Goal: Task Accomplishment & Management: Manage account settings

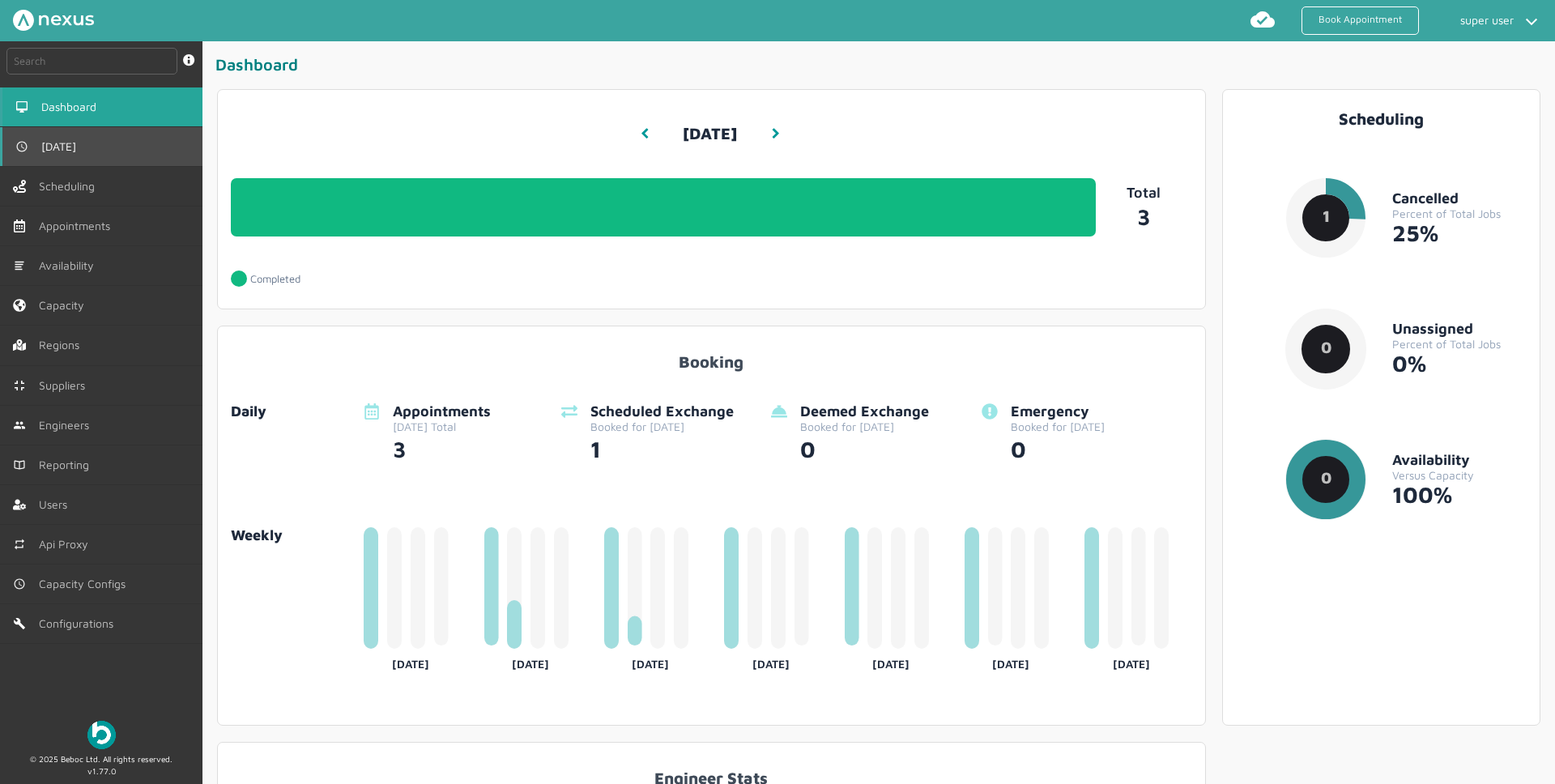
click at [133, 162] on link "[DATE]" at bounding box center [101, 146] width 202 height 39
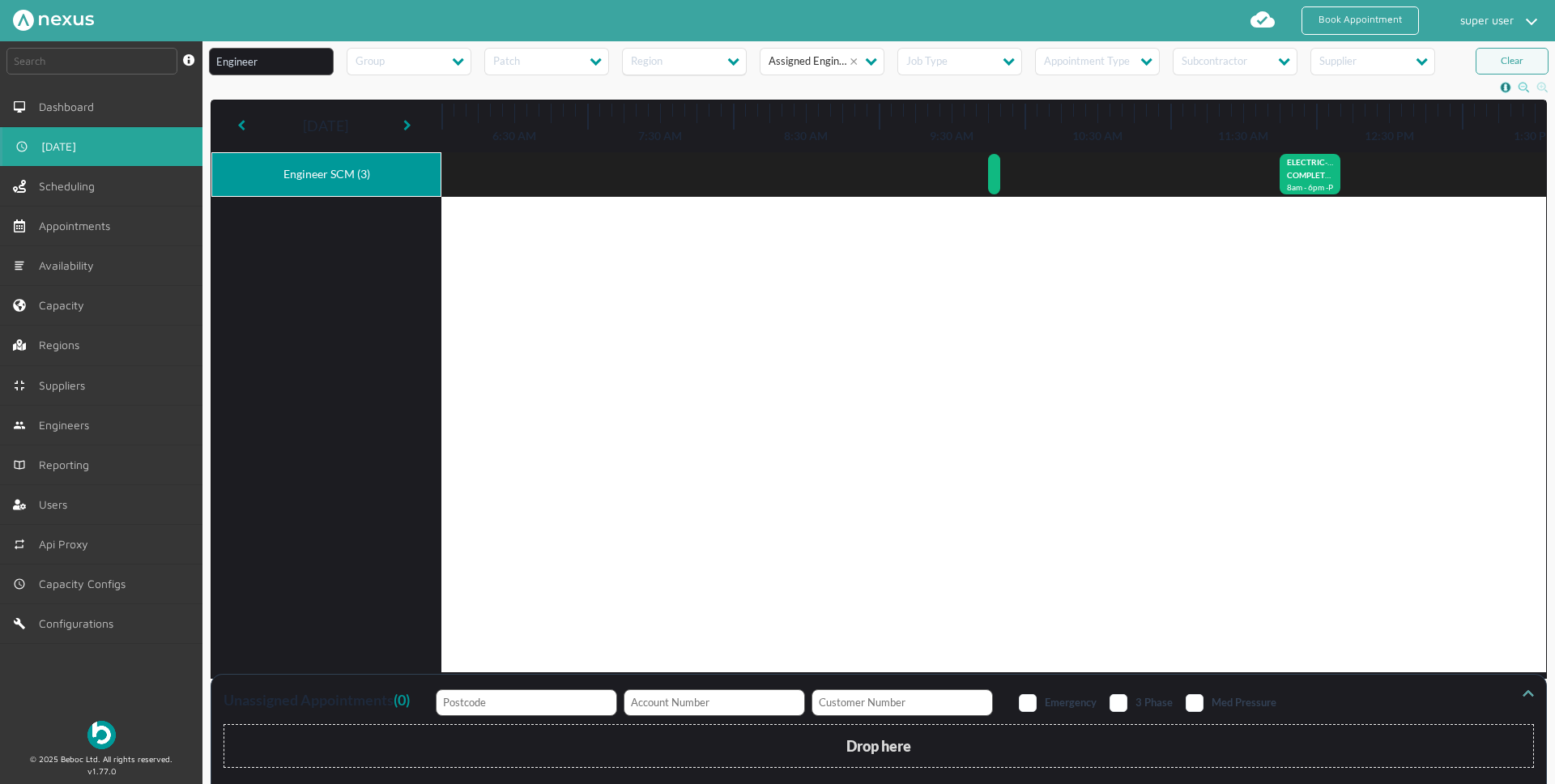
click at [677, 63] on input "text" at bounding box center [668, 59] width 75 height 12
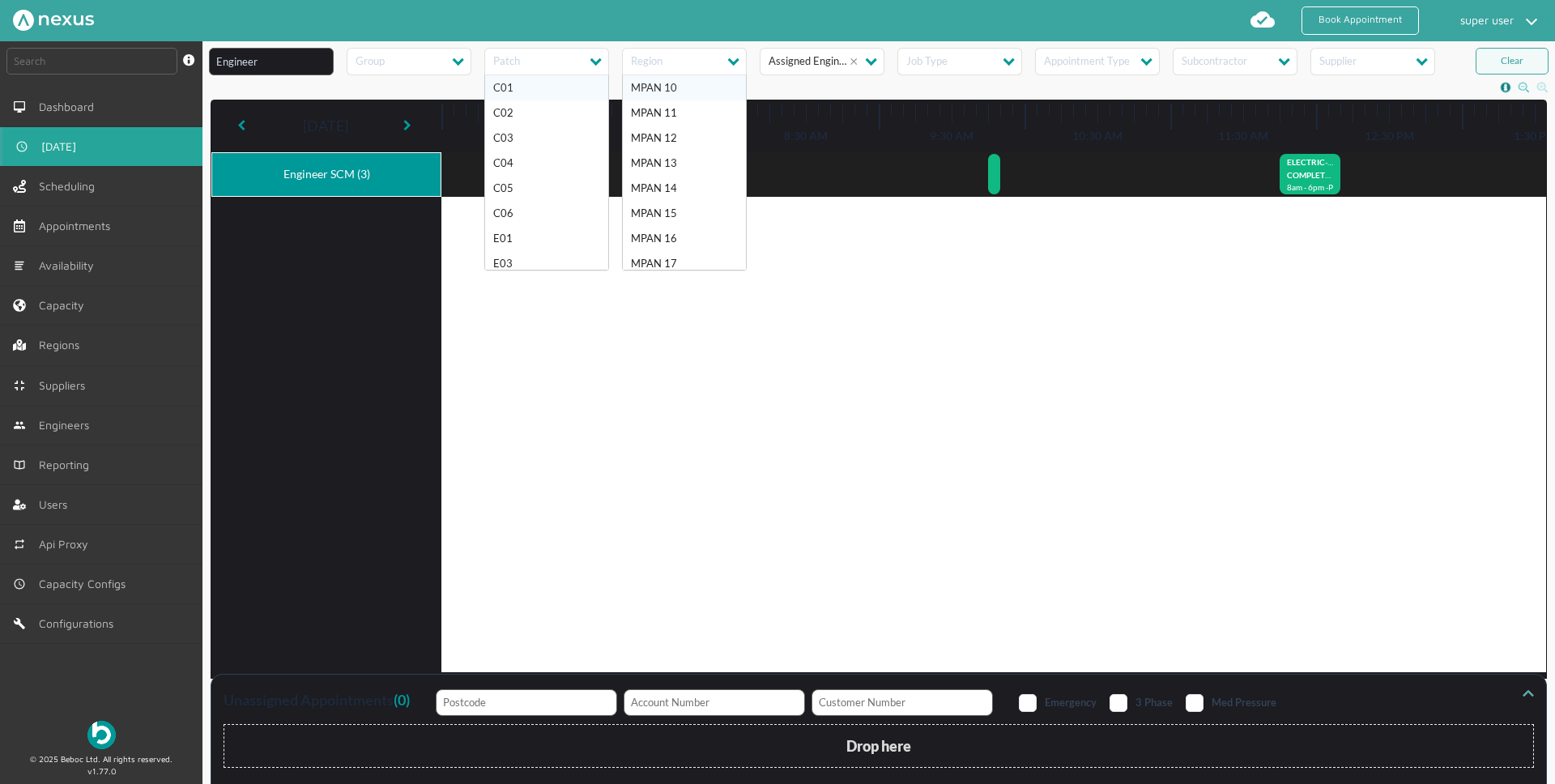
click at [574, 64] on div at bounding box center [546, 59] width 123 height 12
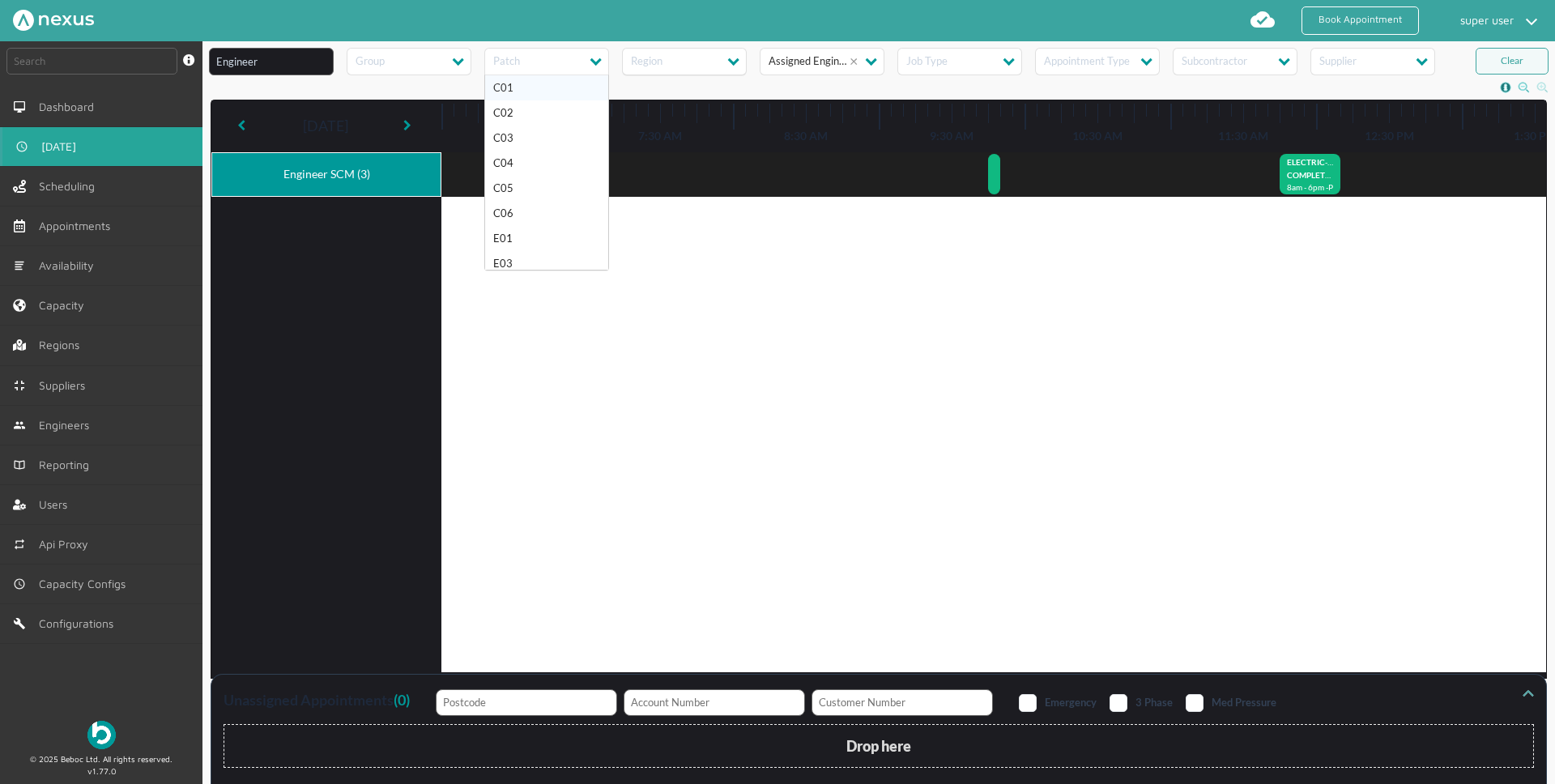
click at [682, 62] on input "text" at bounding box center [668, 59] width 75 height 12
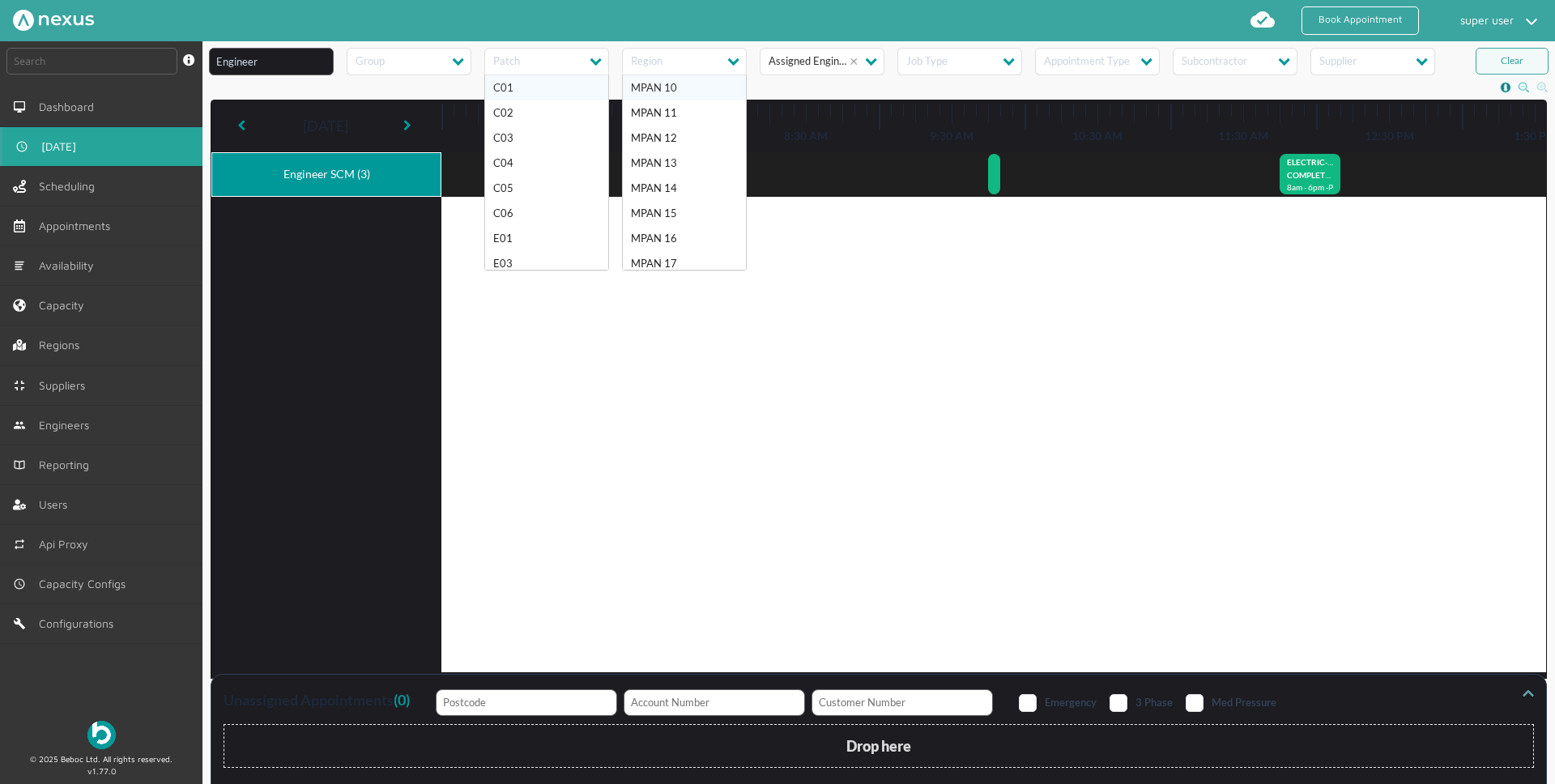
click at [553, 64] on input "text" at bounding box center [530, 59] width 75 height 12
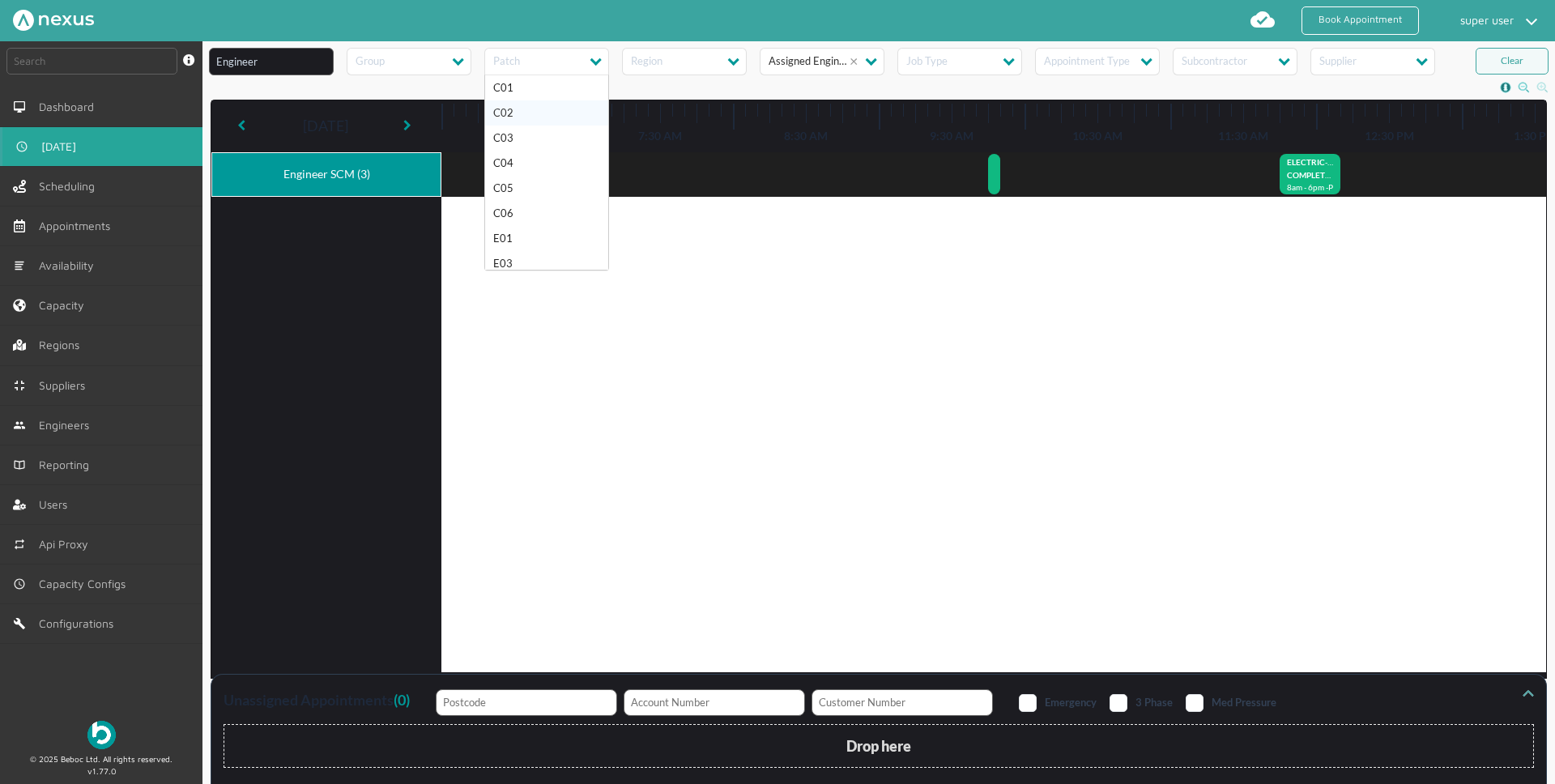
click at [547, 135] on div "C03" at bounding box center [546, 138] width 106 height 12
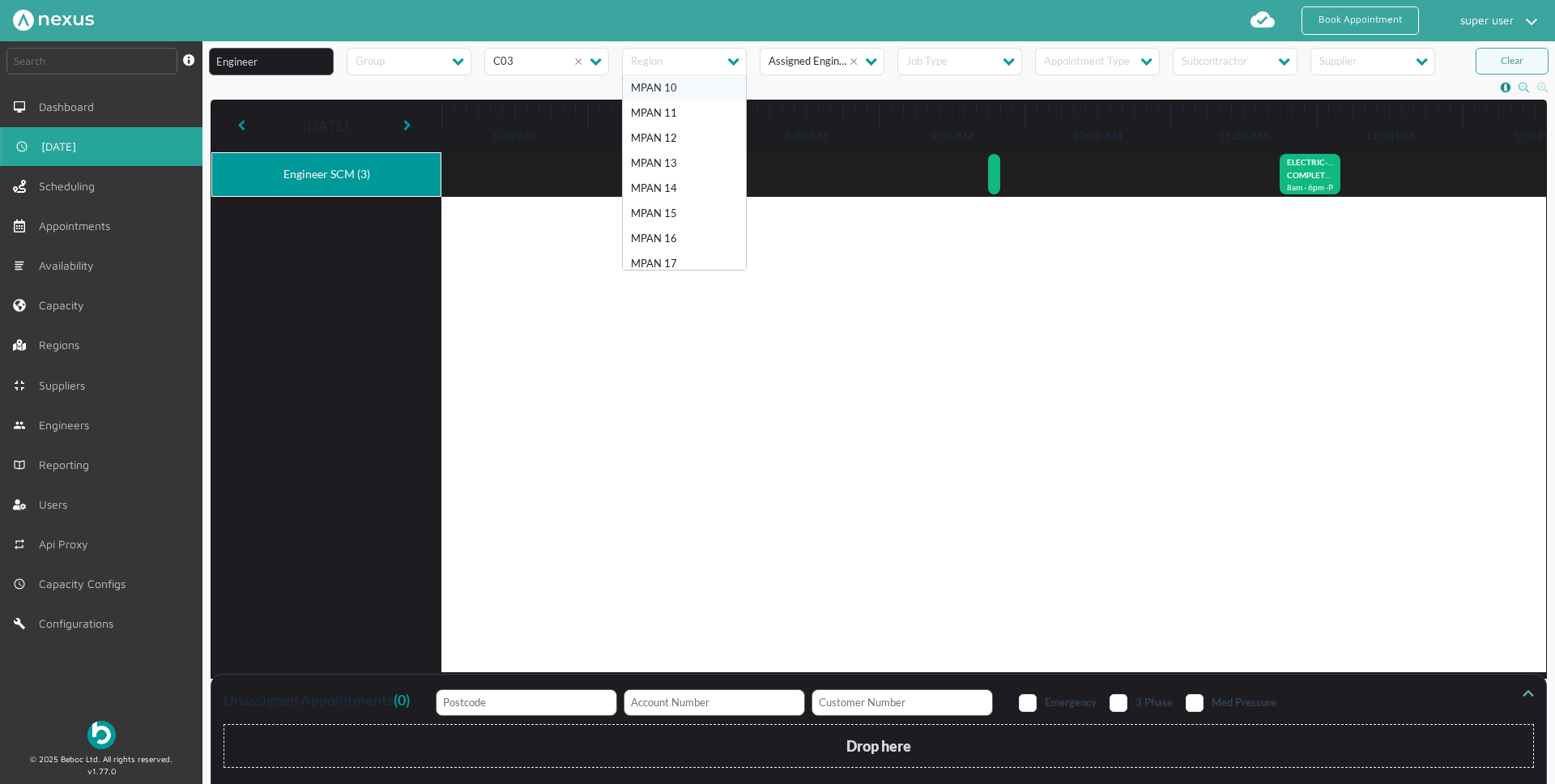
click at [679, 63] on input "text" at bounding box center [668, 59] width 75 height 12
click at [670, 184] on div "MPAN 14" at bounding box center [684, 188] width 106 height 12
click at [680, 65] on div "Region × MPAN 14" at bounding box center [667, 61] width 89 height 12
click at [686, 60] on input "text" at bounding box center [668, 59] width 75 height 12
click at [784, 82] on div "Booked On Route On Site Started Paused Completed Aborted Ctrl/Cmd + Left Mouse …" at bounding box center [879, 87] width 1339 height 24
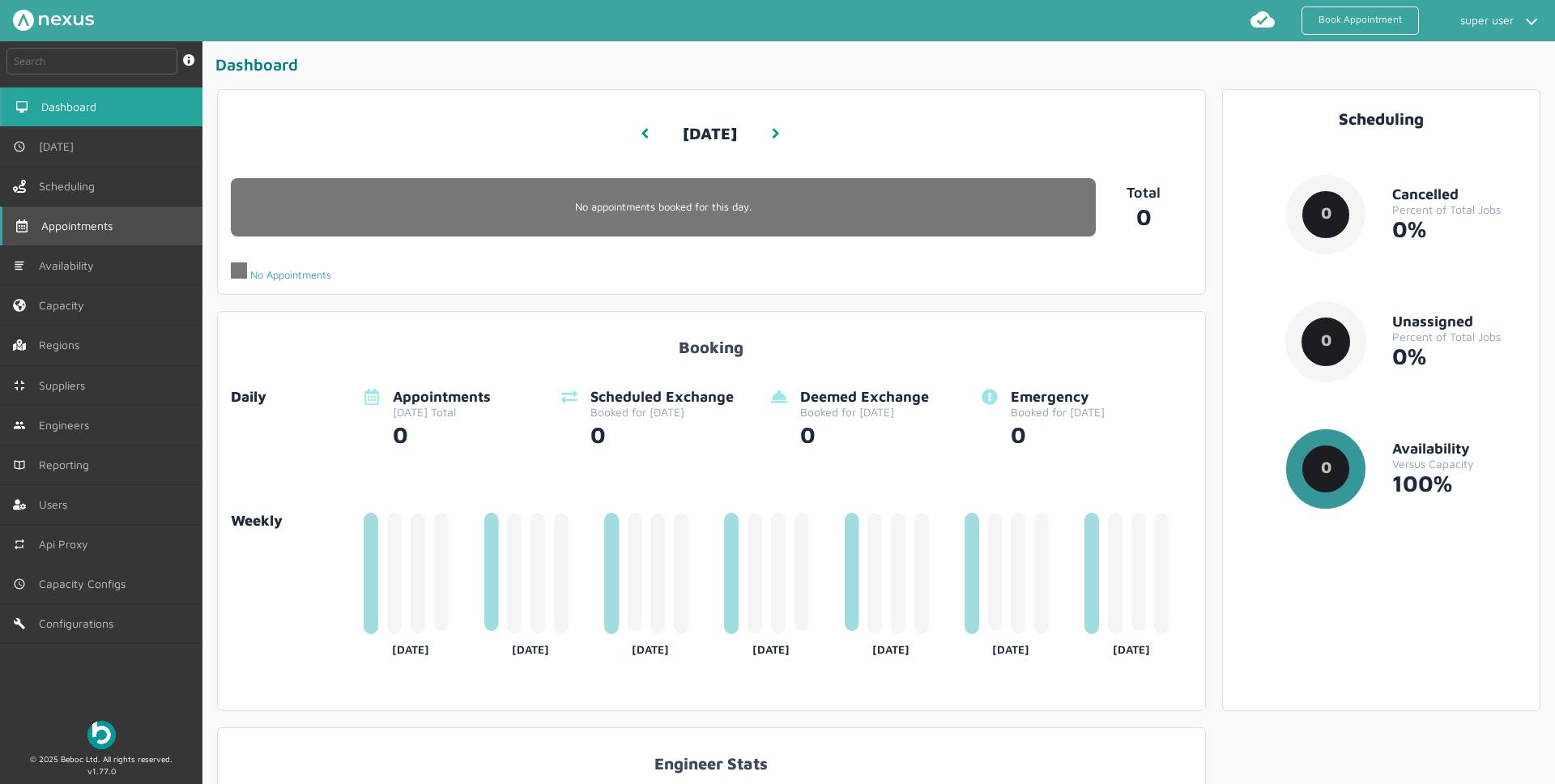
click at [82, 219] on span "Appointments" at bounding box center [81, 225] width 78 height 13
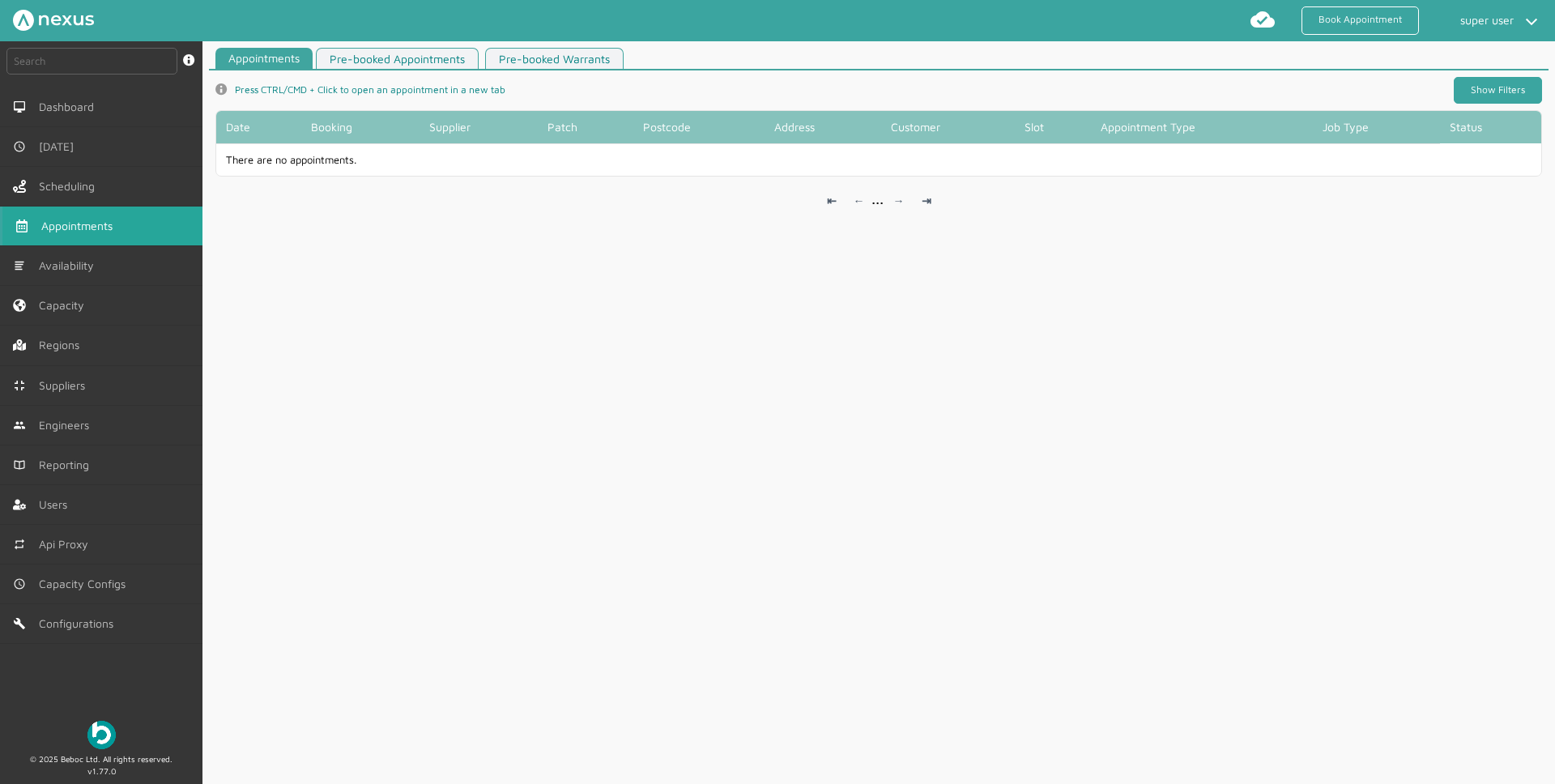
click at [1489, 87] on link "Show Filters" at bounding box center [1497, 90] width 88 height 27
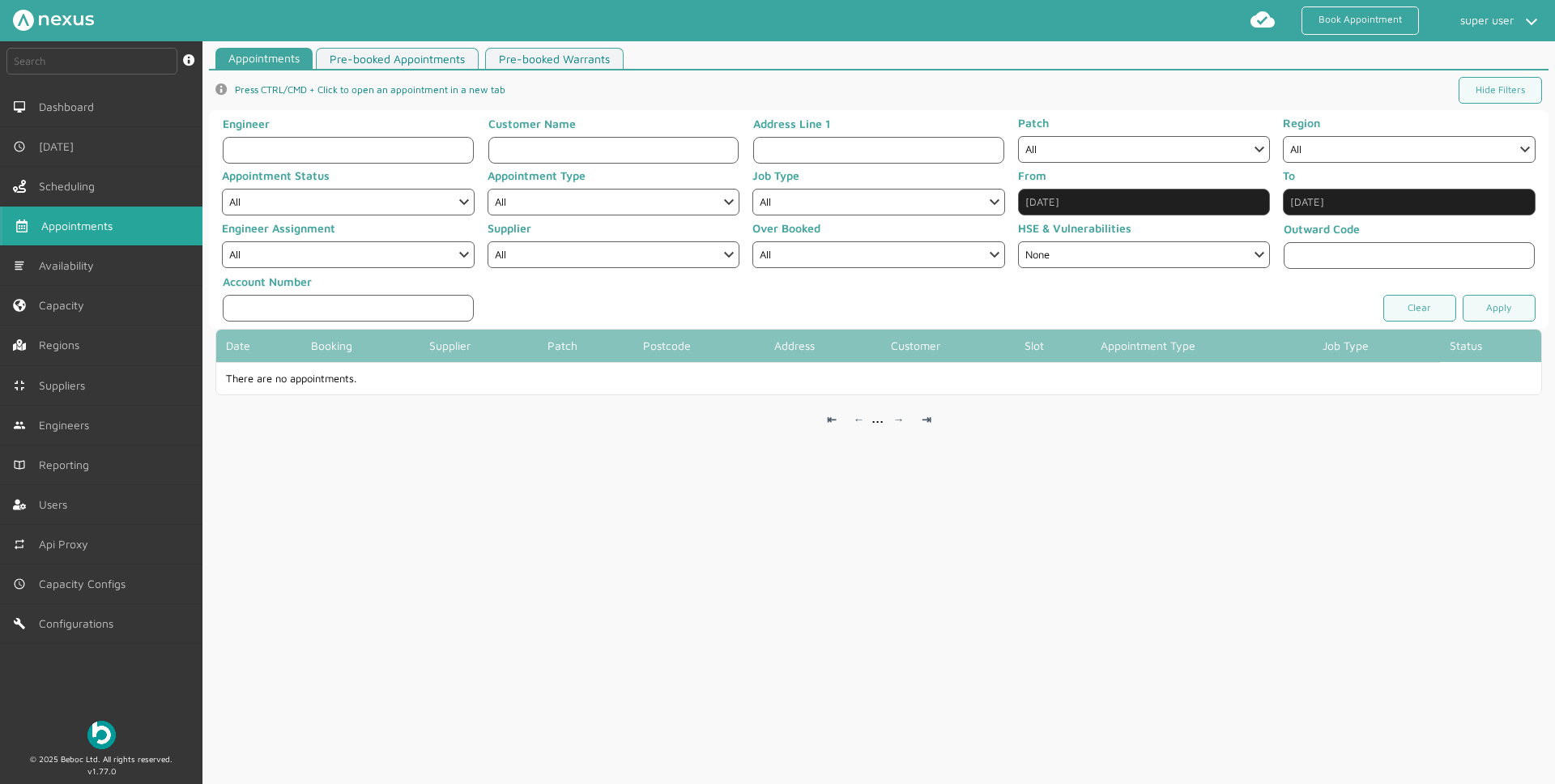
click at [713, 494] on div "Appointments Pre-booked Appointments Pre-booked Warrants info icon Press CTRL/C…" at bounding box center [878, 419] width 1352 height 743
click at [1134, 203] on input "Sep 10, 2025" at bounding box center [1143, 202] width 253 height 27
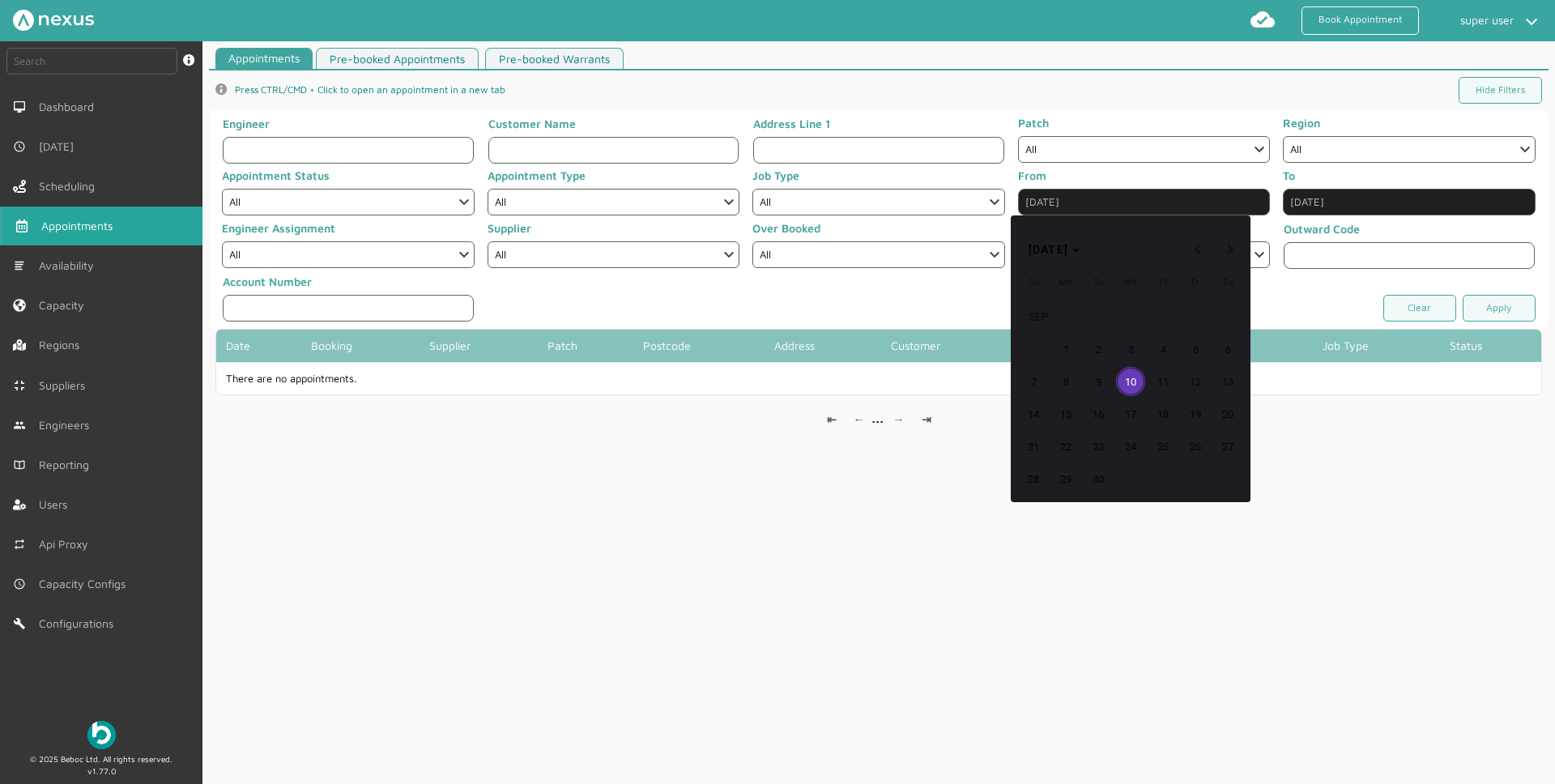
click at [1134, 203] on div at bounding box center [777, 392] width 1555 height 784
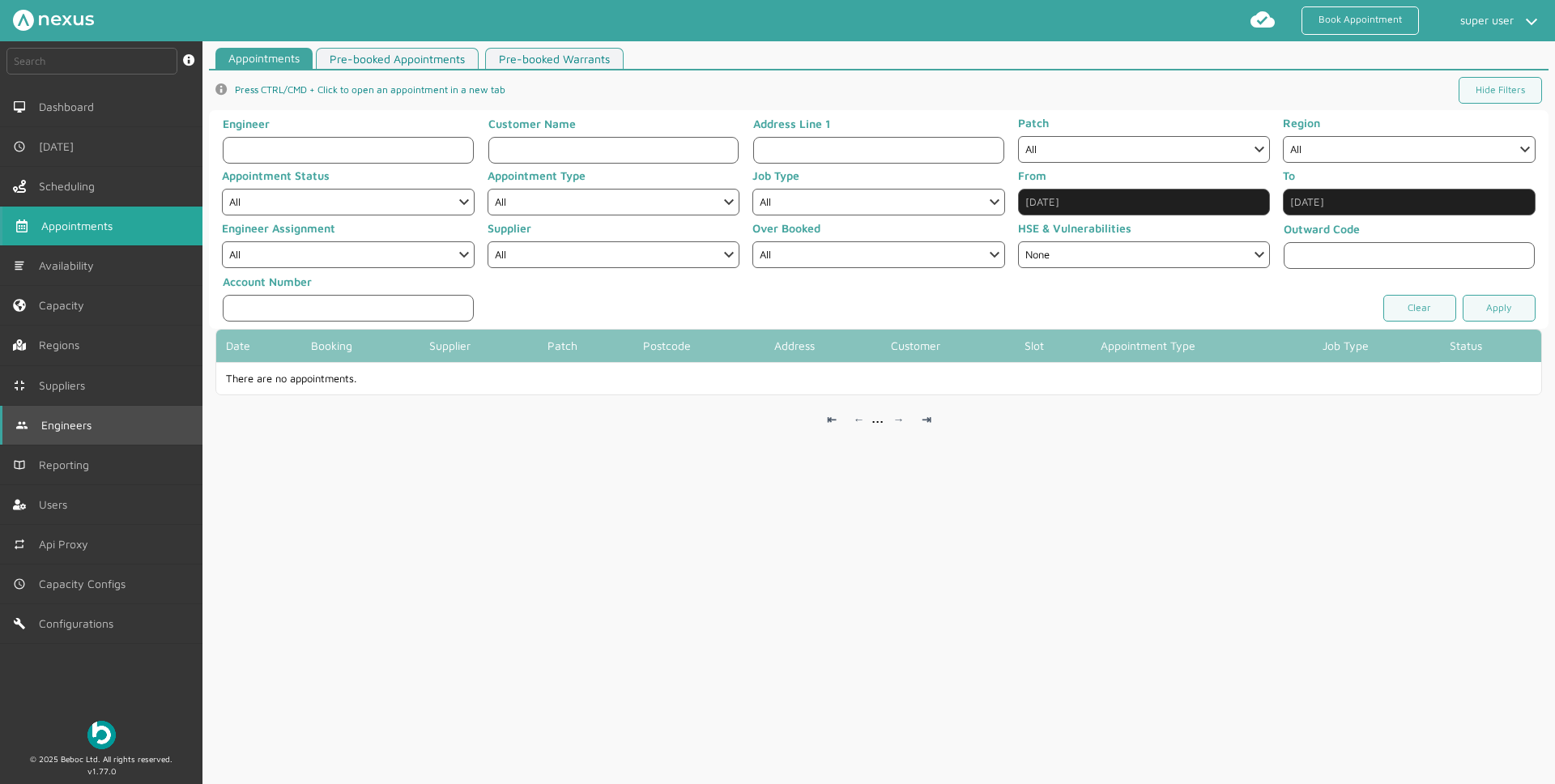
click at [107, 406] on link "Engineers" at bounding box center [101, 425] width 202 height 39
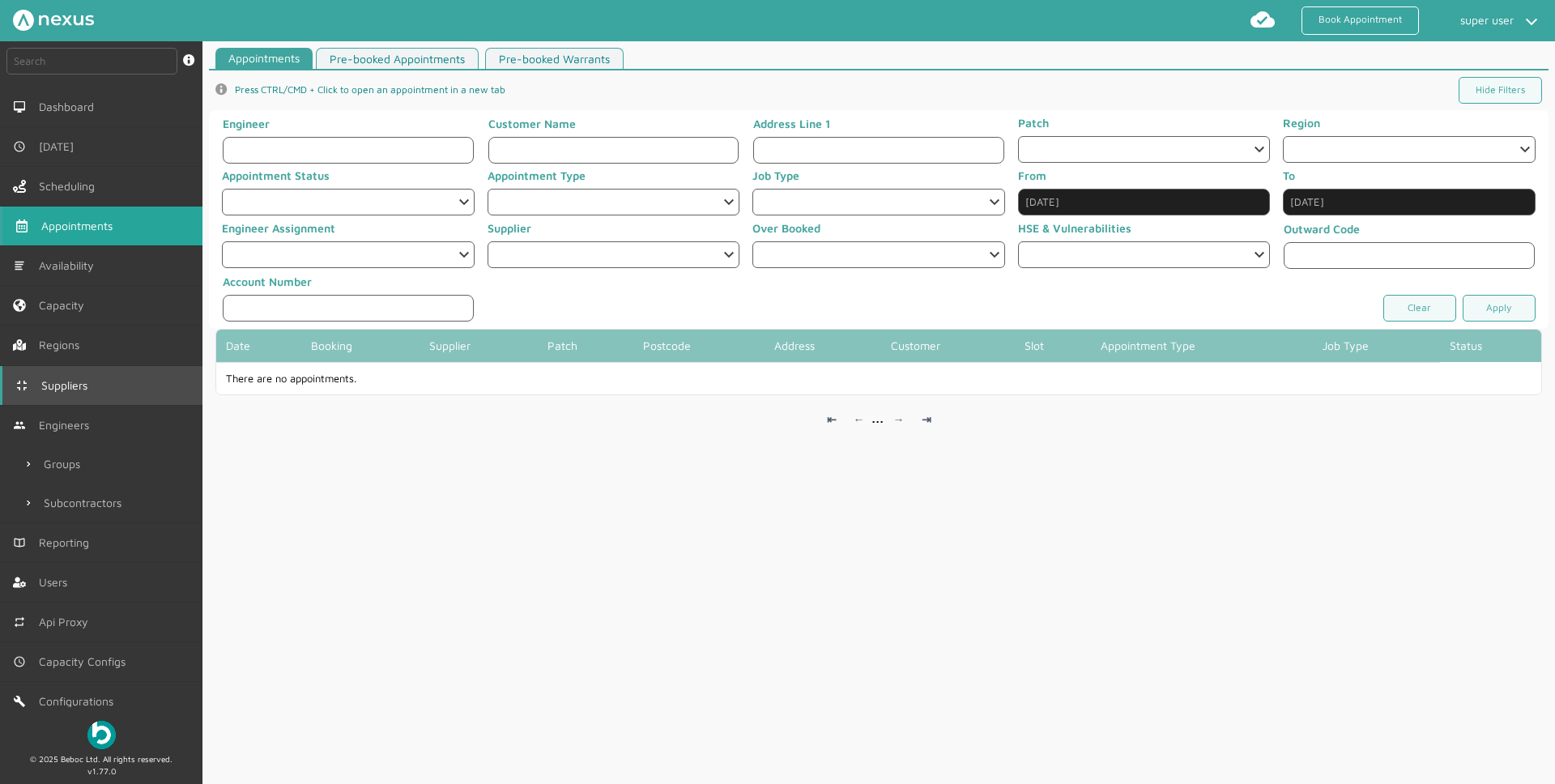
click at [106, 390] on link "Suppliers" at bounding box center [101, 386] width 202 height 39
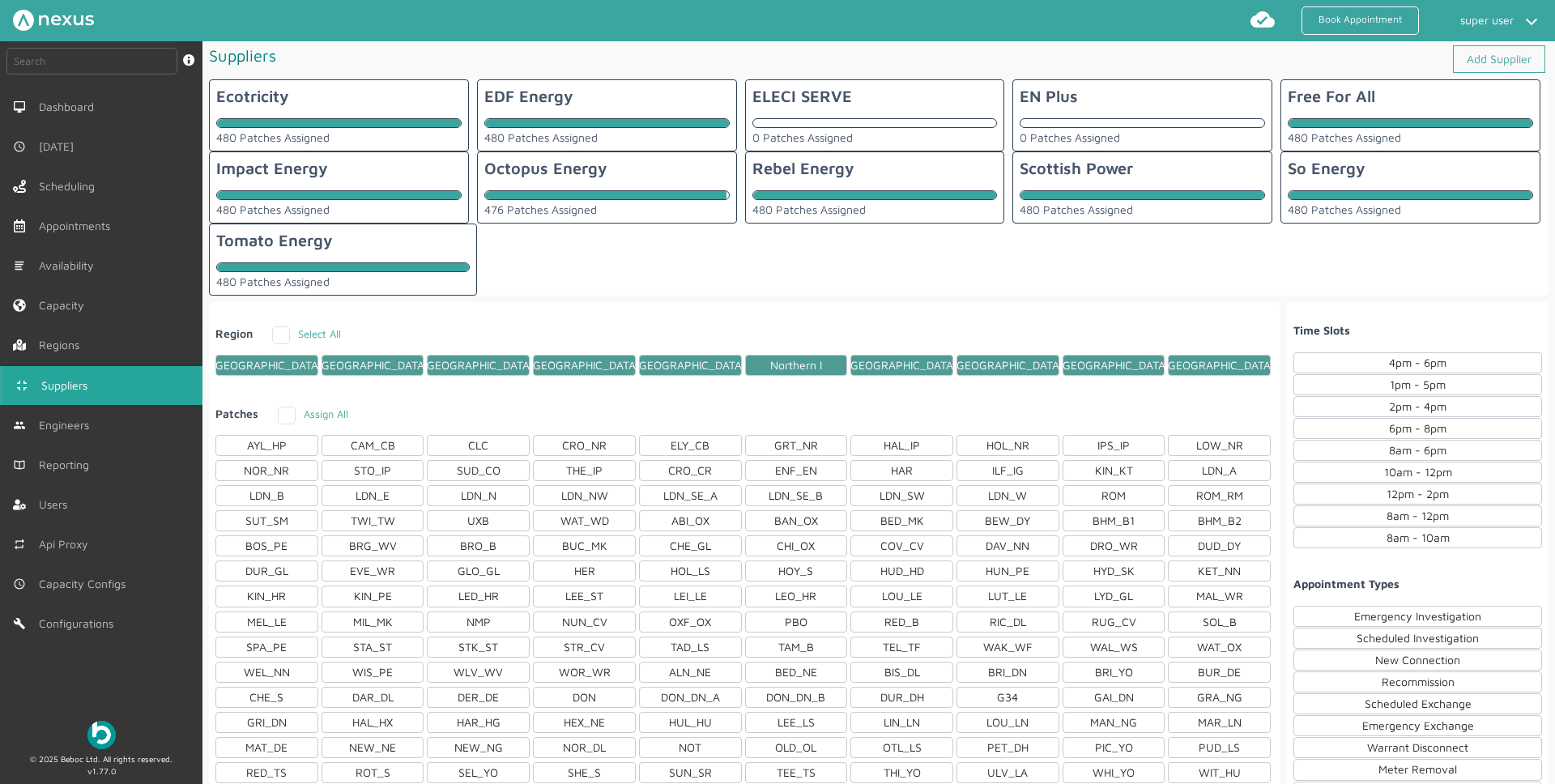
scroll to position [4, 0]
click at [360, 191] on div at bounding box center [339, 195] width 244 height 10
checkbox input "true"
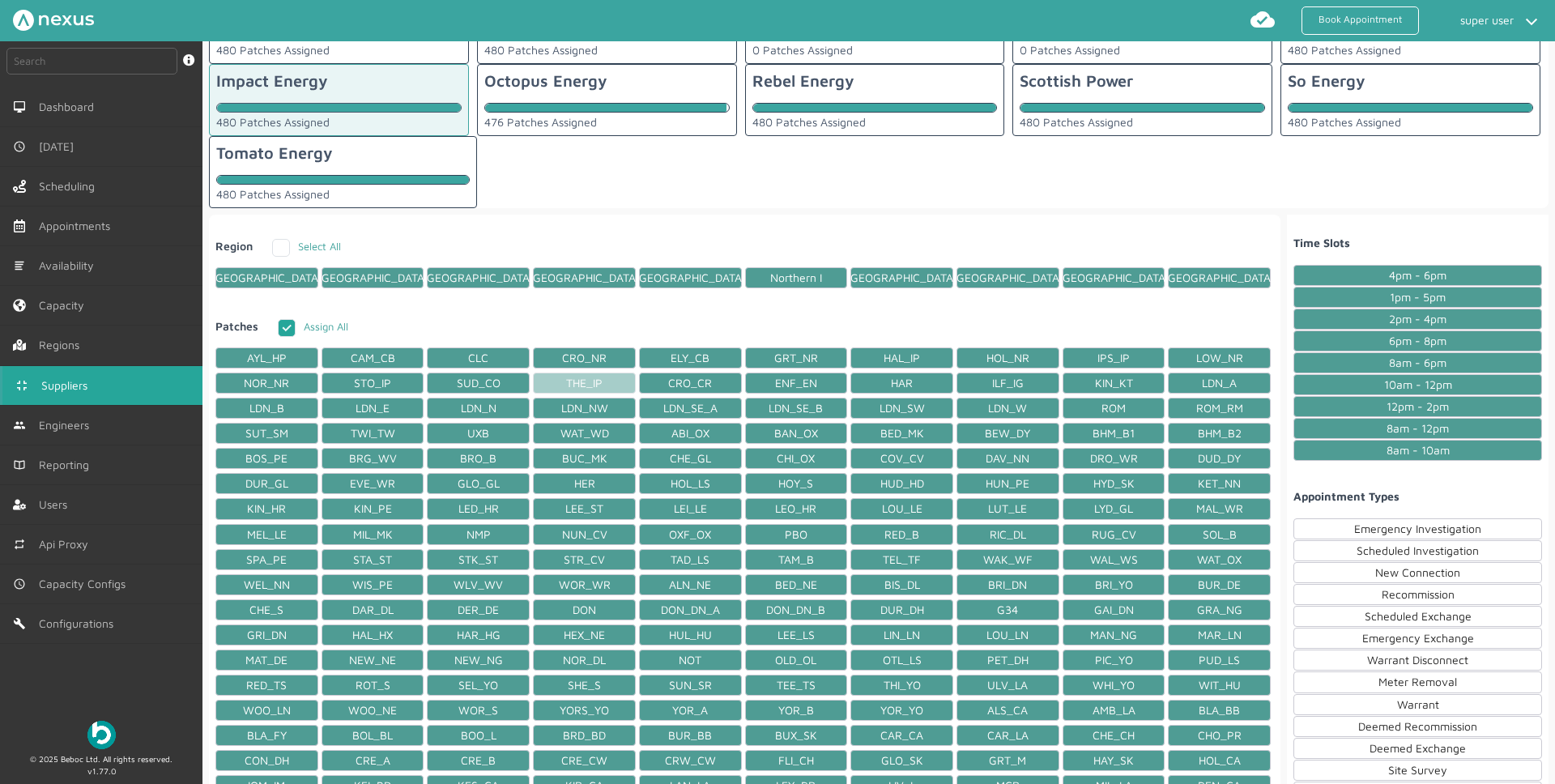
scroll to position [0, 0]
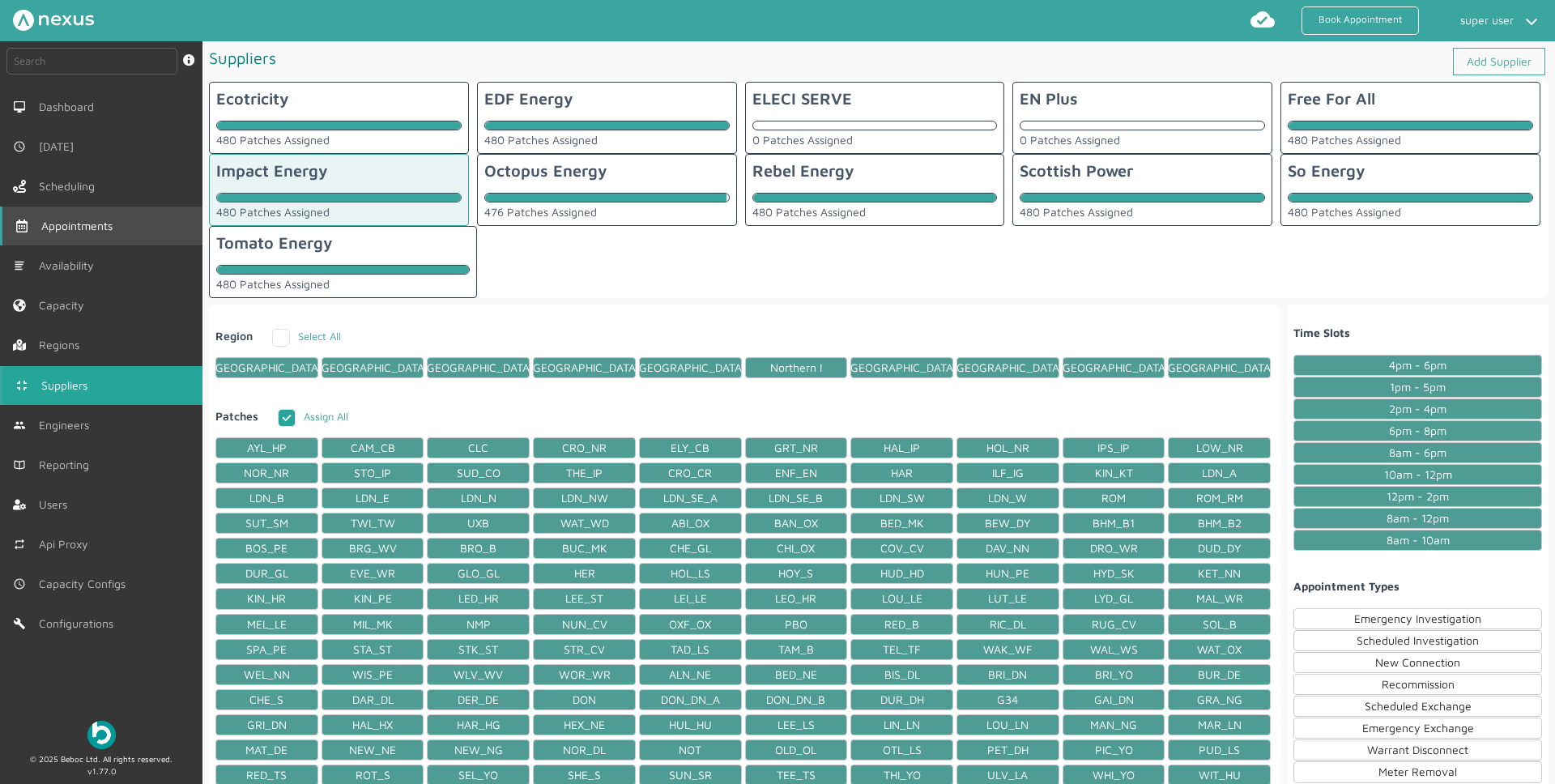
click at [117, 226] on span "Appointments" at bounding box center [81, 225] width 78 height 13
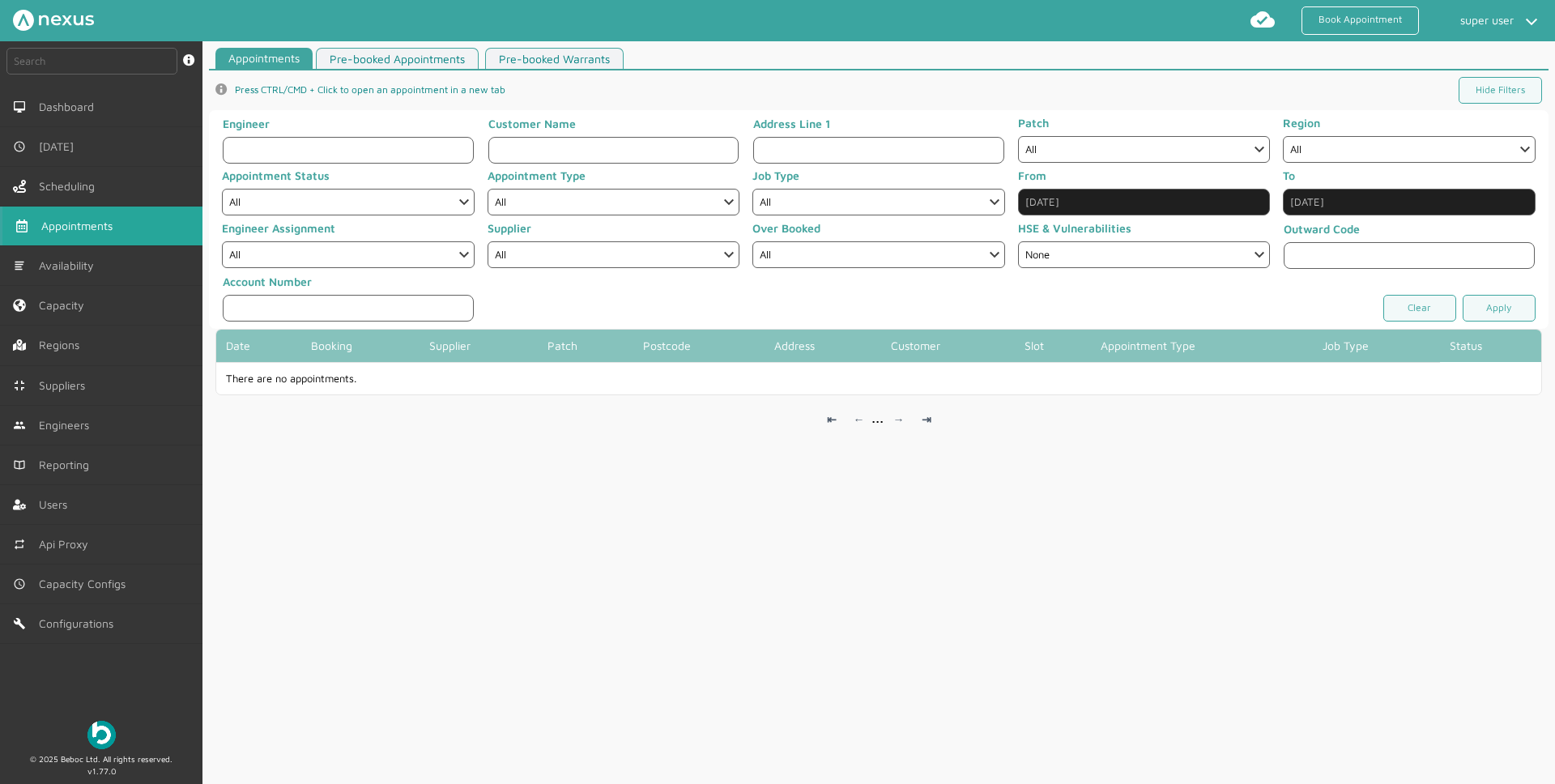
click at [1071, 190] on input "Sep 10, 2025" at bounding box center [1143, 202] width 253 height 27
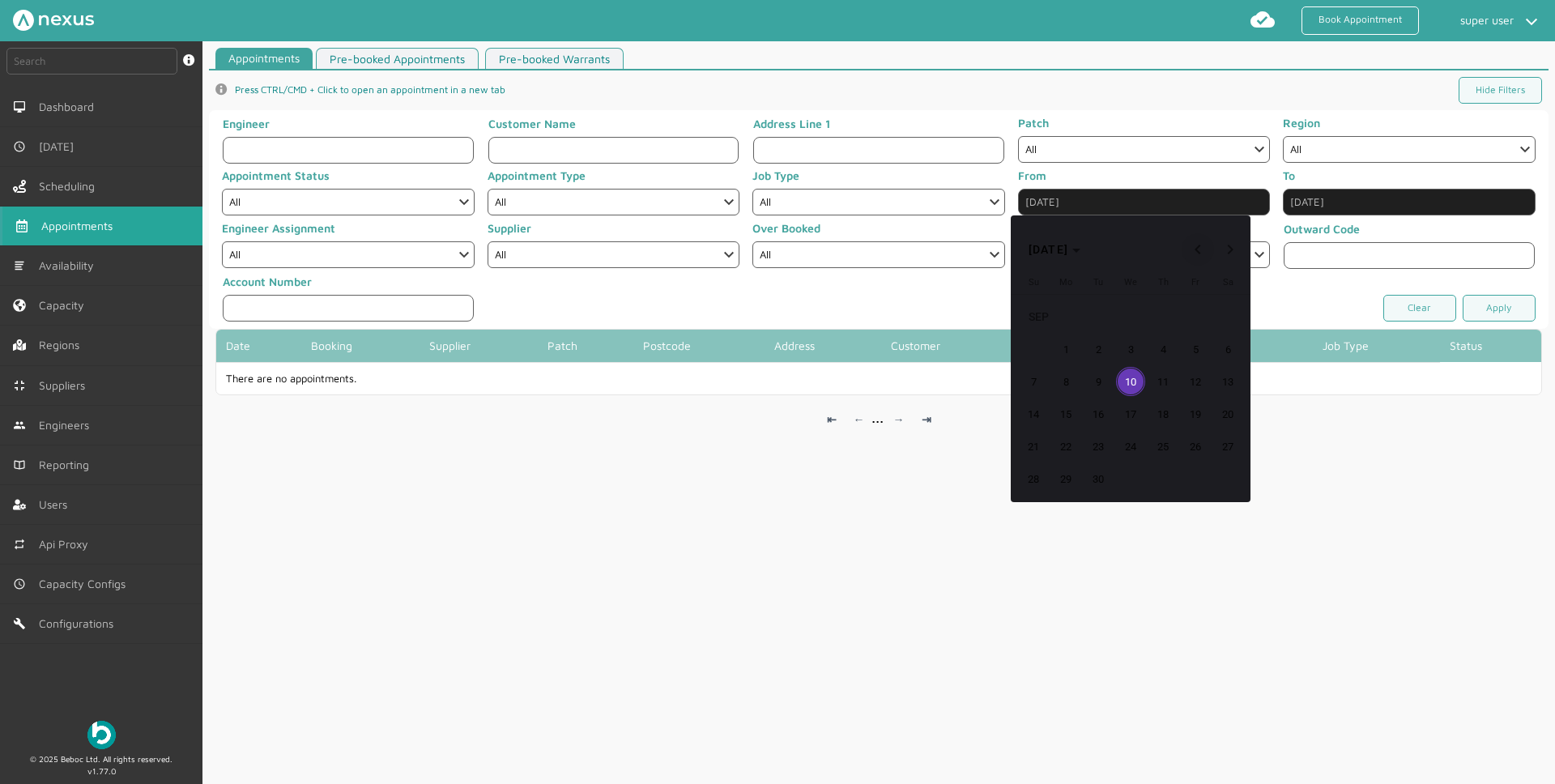
click at [1205, 251] on span "Previous month" at bounding box center [1198, 249] width 33 height 33
click at [1103, 366] on button "8" at bounding box center [1098, 381] width 33 height 33
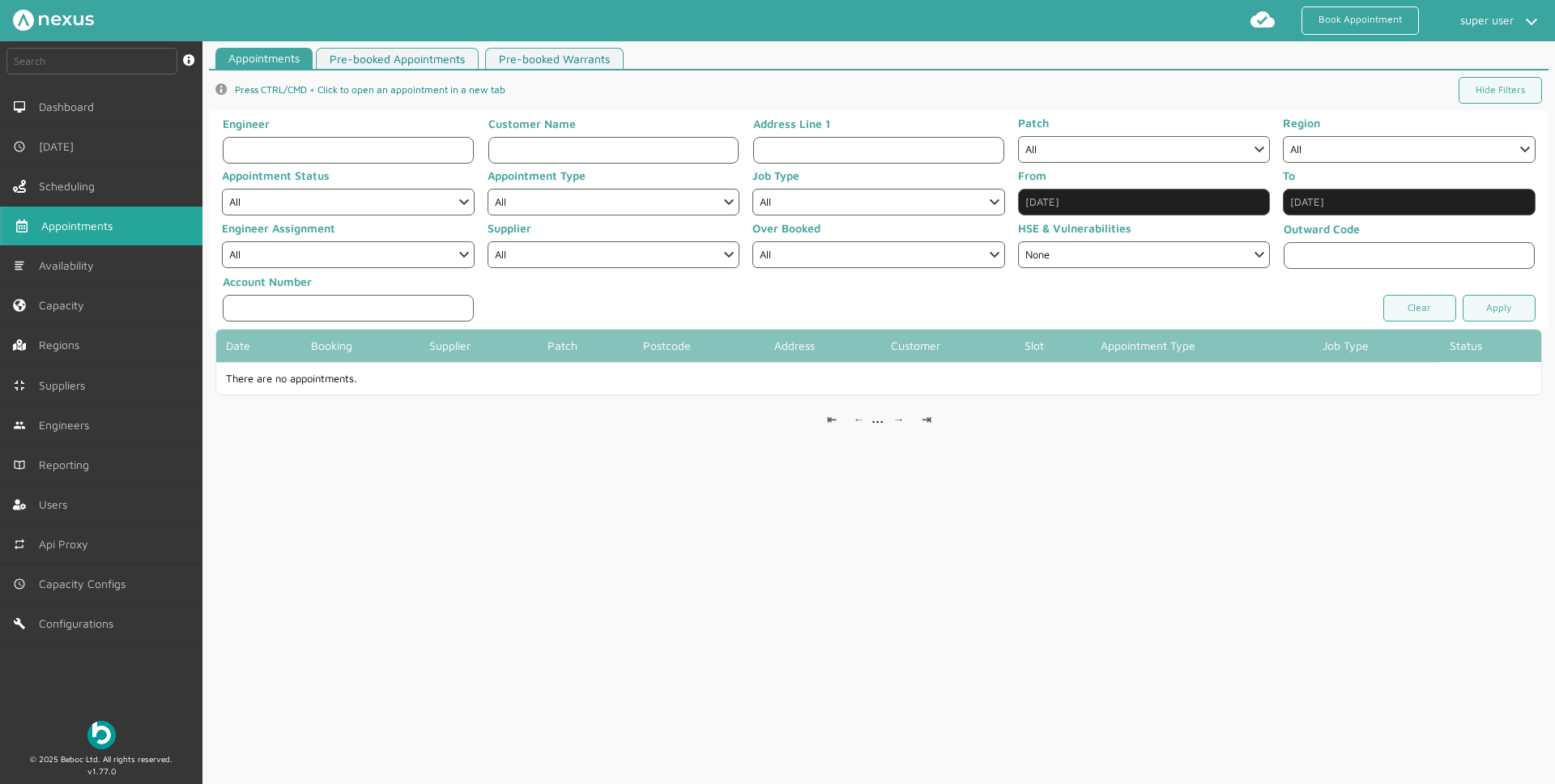
type input "Jul 8, 2025"
click at [1474, 305] on link "Apply" at bounding box center [1499, 308] width 73 height 27
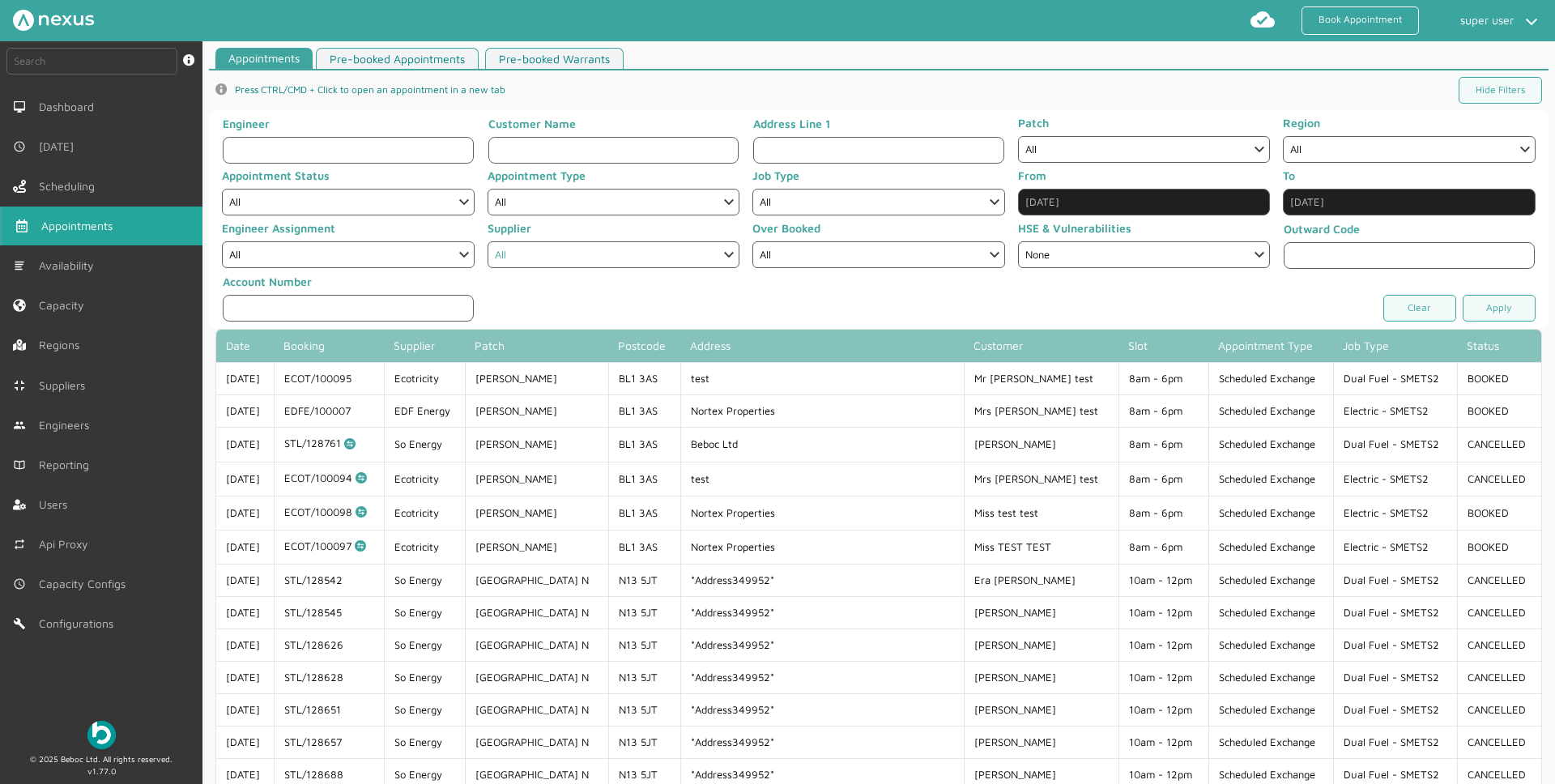
click at [558, 247] on select "All Square1 AES Smart Bulb Cazoo Easee Ecotricity Together Energy EDF Energy EL…" at bounding box center [614, 255] width 253 height 27
select select "16: IMPACT_ENERGY"
click at [488, 241] on select "All Square1 AES Smart Bulb Cazoo Easee Ecotricity Together Energy EDF Energy EL…" at bounding box center [614, 255] width 253 height 27
click at [1480, 306] on link "Apply" at bounding box center [1499, 308] width 73 height 27
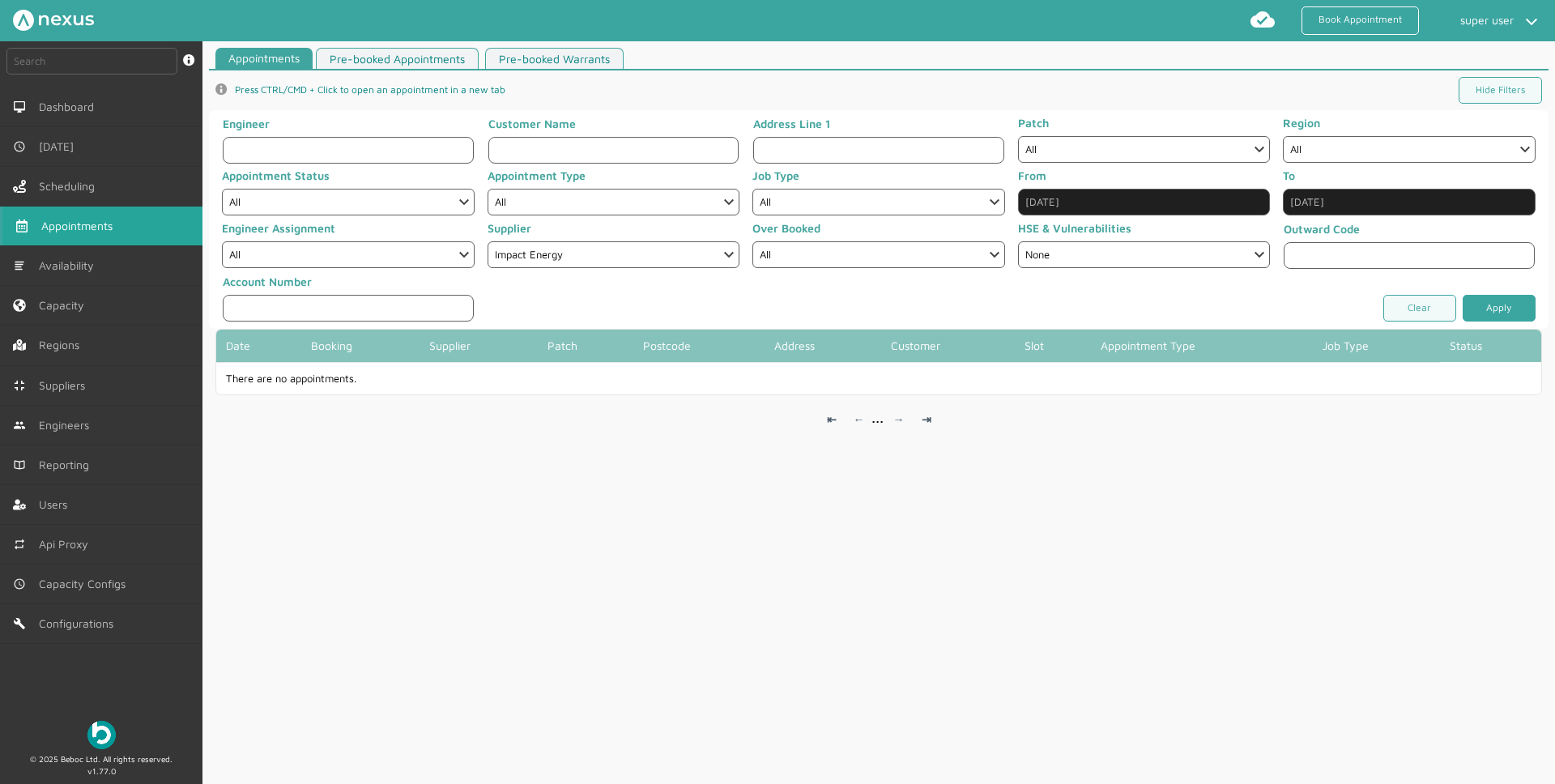
click at [1480, 306] on link "Apply" at bounding box center [1499, 308] width 73 height 27
click at [1337, 203] on input "Dec 10, 2025" at bounding box center [1409, 202] width 253 height 27
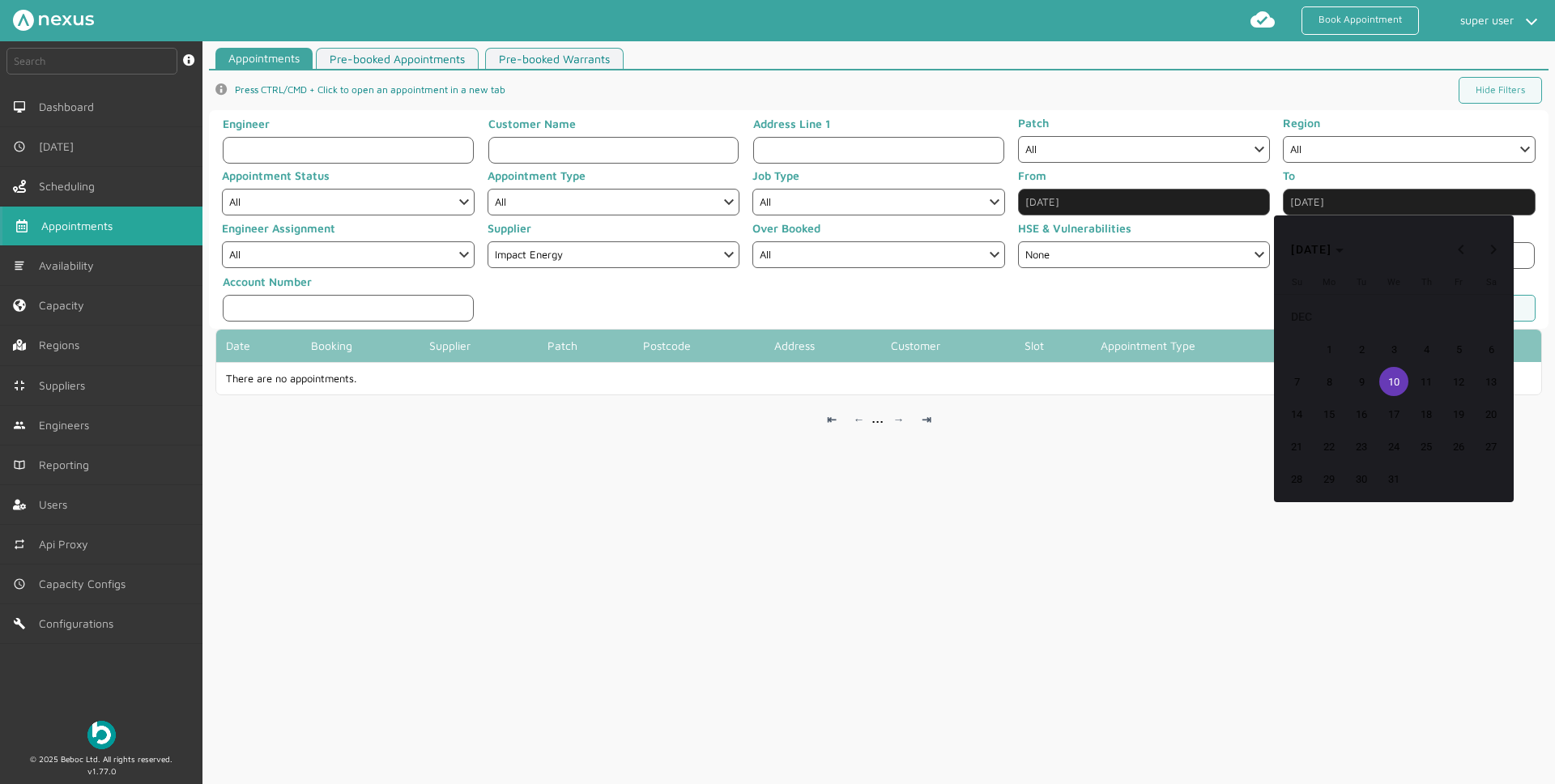
click at [1147, 200] on div at bounding box center [777, 392] width 1555 height 784
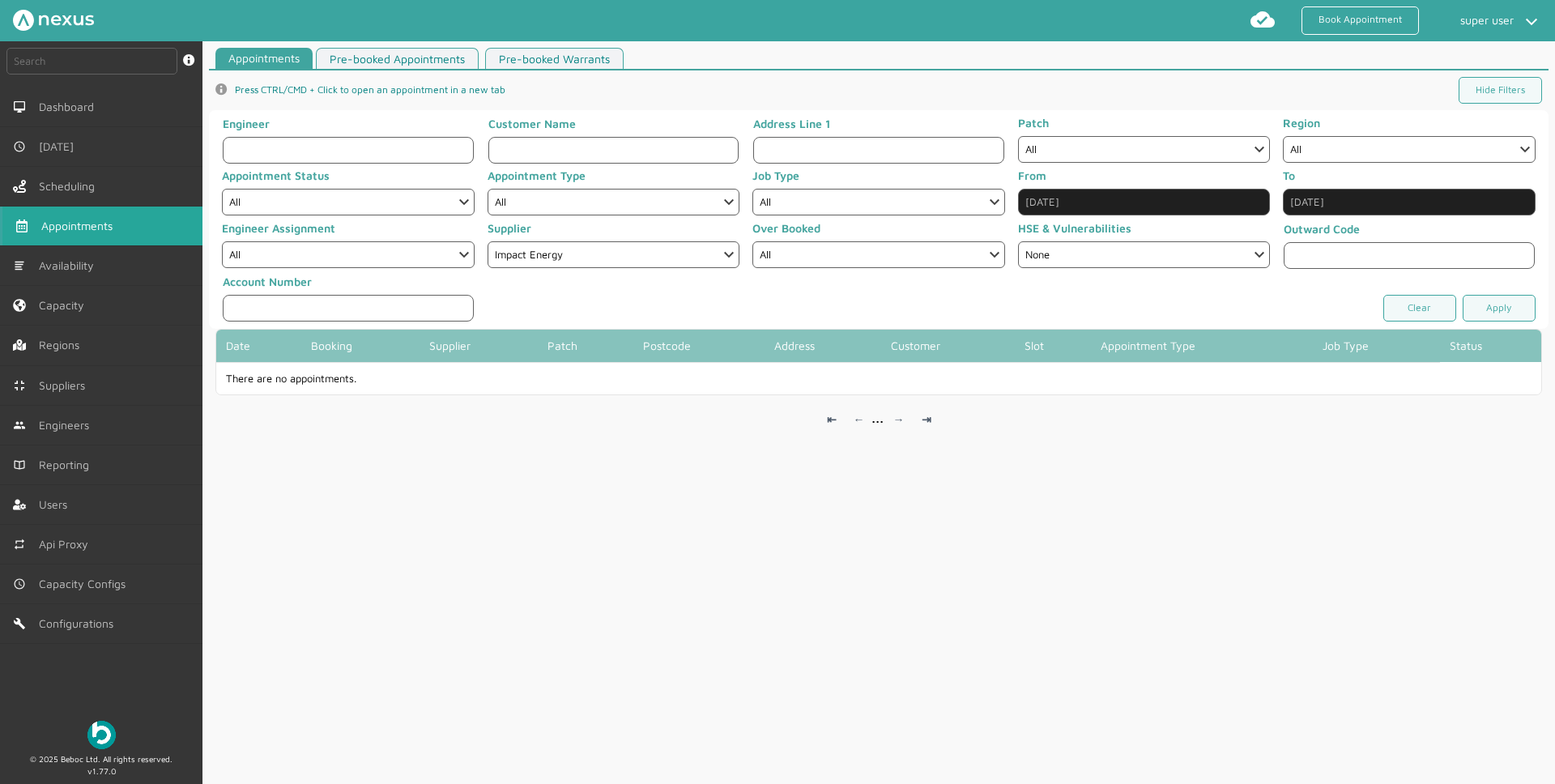
click at [1110, 200] on input "Jul 8, 2025" at bounding box center [1143, 202] width 253 height 27
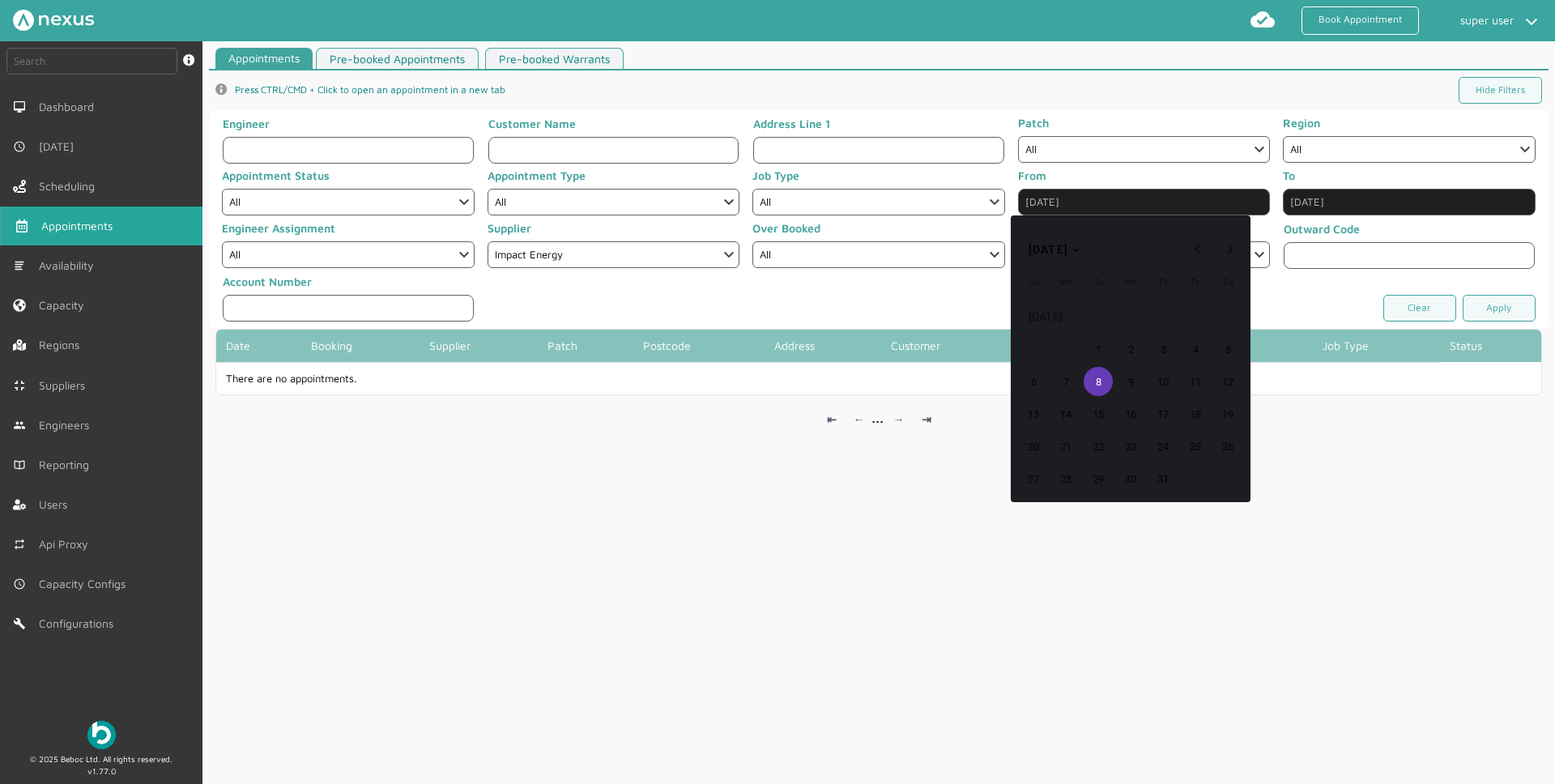
click at [1198, 246] on span "Previous month" at bounding box center [1198, 249] width 33 height 33
click at [1114, 336] on button "2" at bounding box center [1130, 349] width 33 height 33
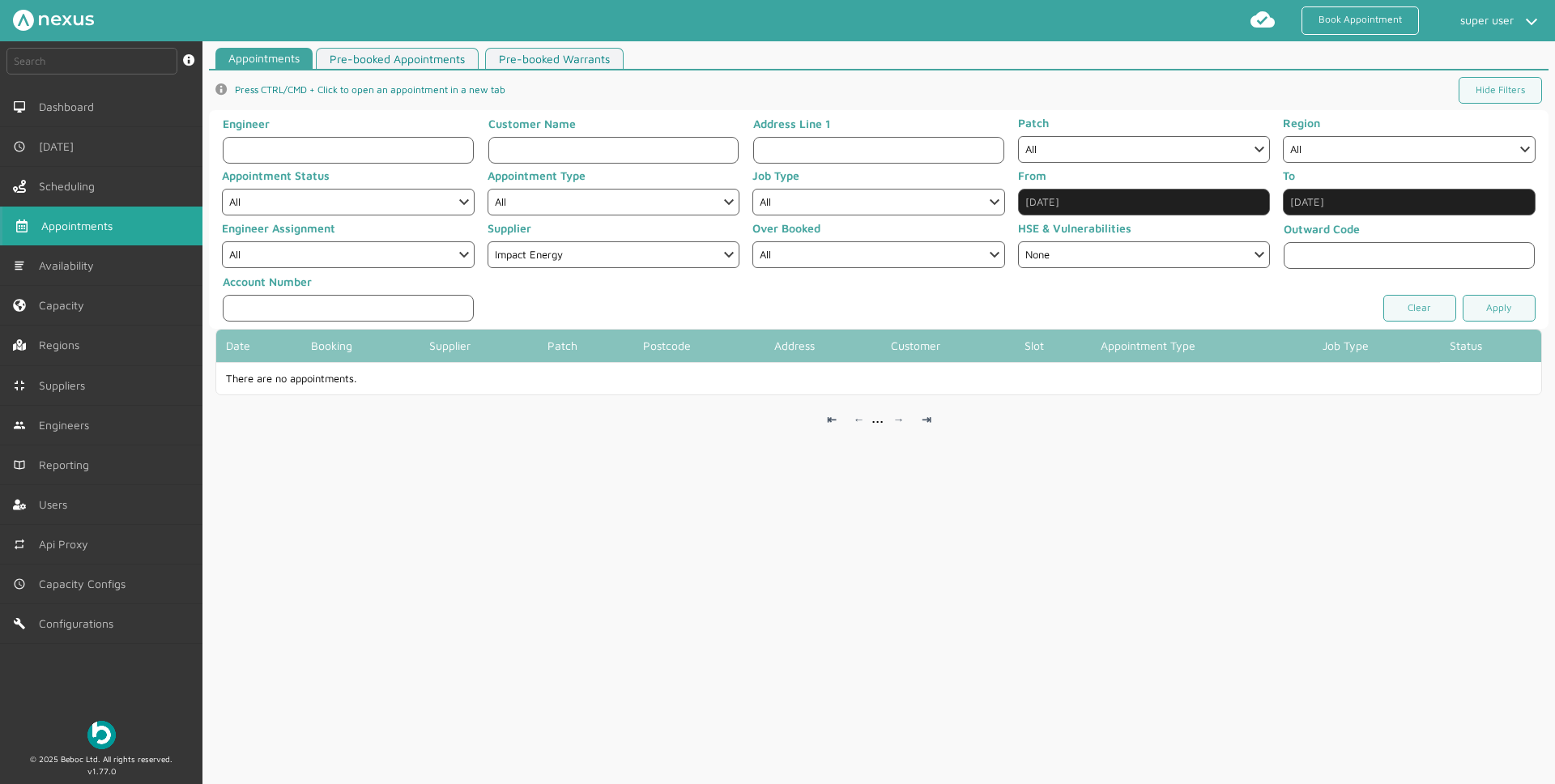
type input "Apr 2, 2025"
click at [1495, 308] on link "Apply" at bounding box center [1499, 308] width 73 height 27
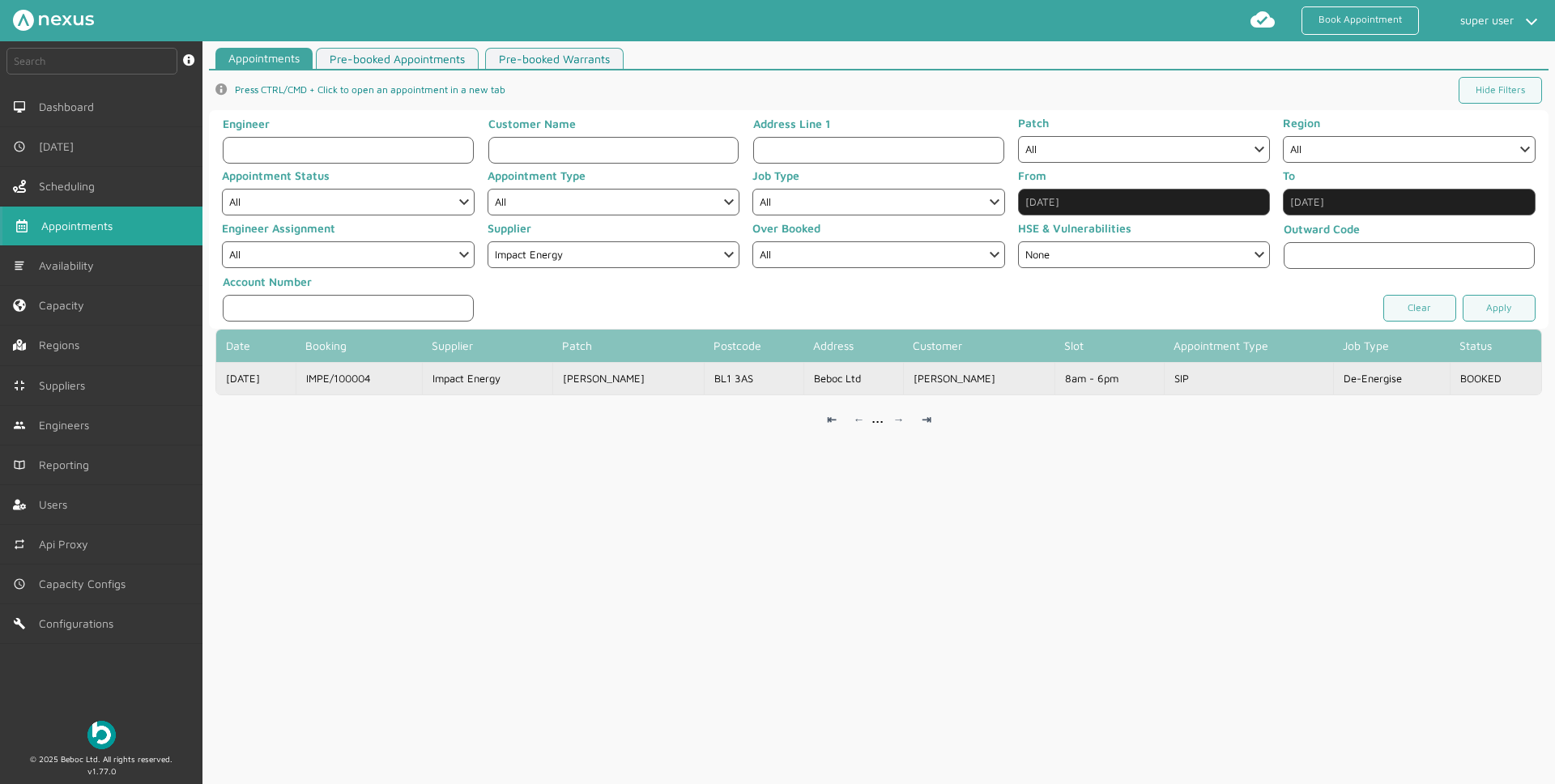
click at [804, 383] on td "Beboc Ltd" at bounding box center [853, 378] width 99 height 33
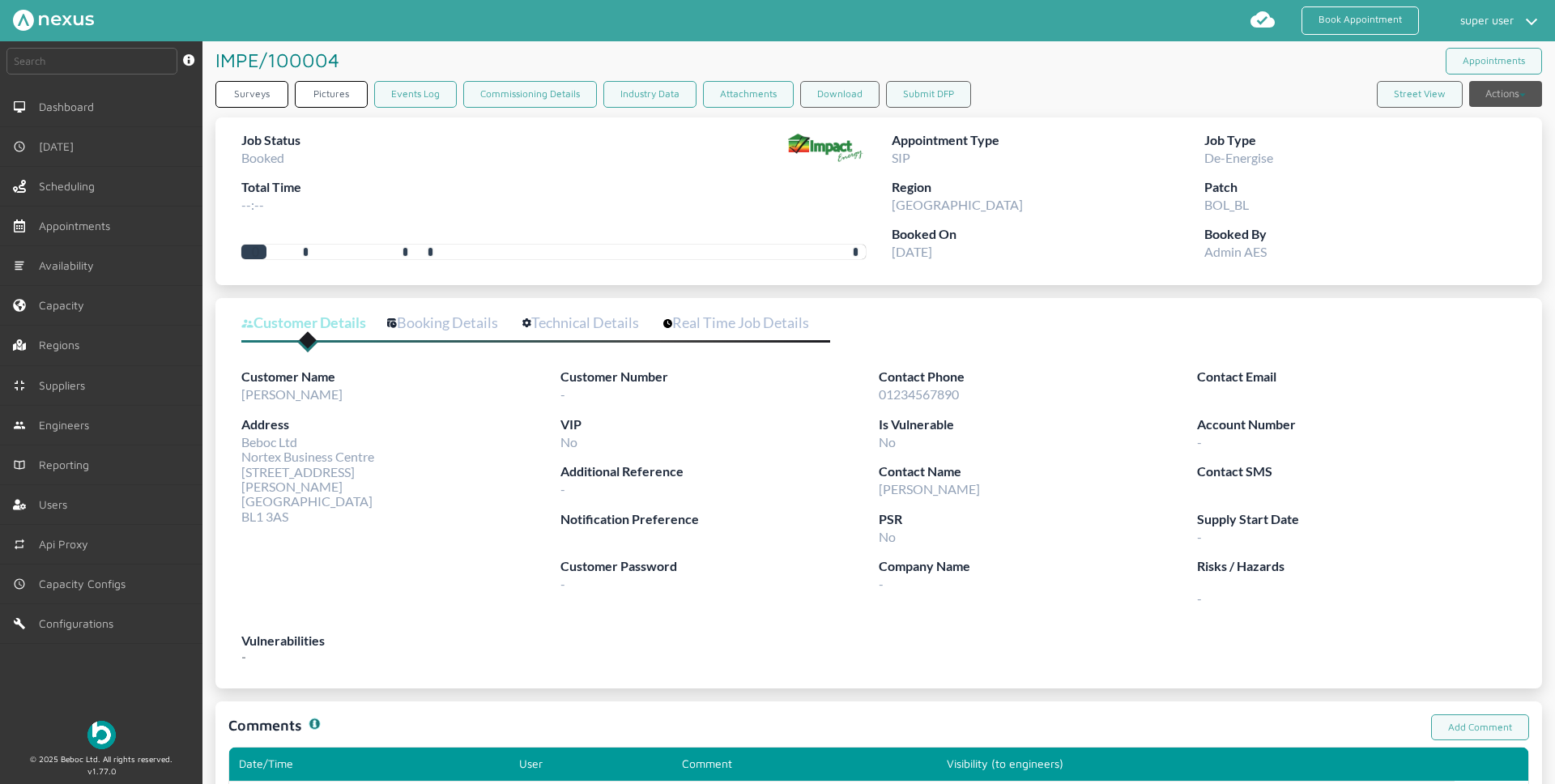
click at [1474, 87] on button "Actions" at bounding box center [1505, 93] width 73 height 26
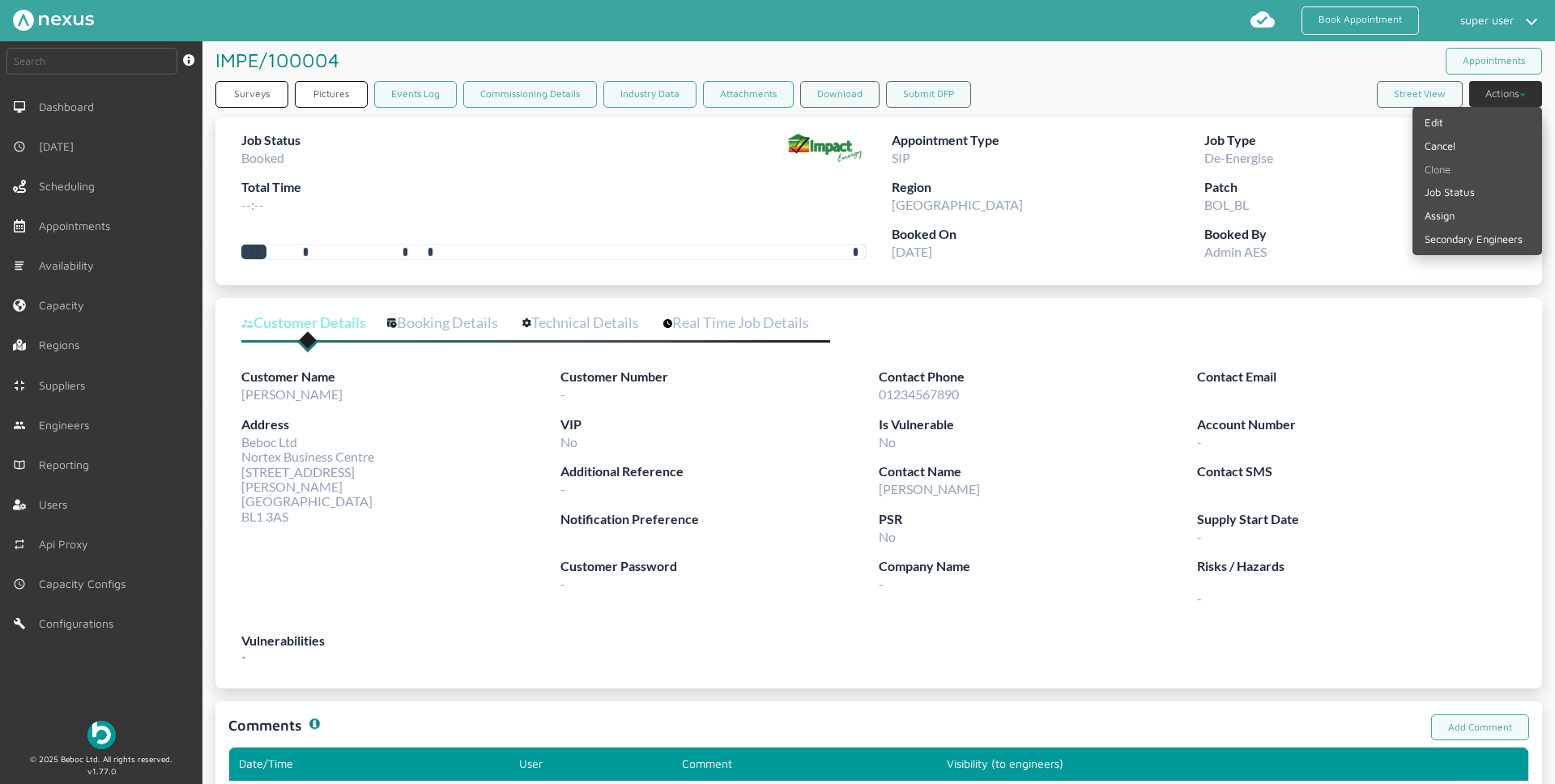
drag, startPoint x: 1009, startPoint y: 99, endPoint x: 1033, endPoint y: 102, distance: 24.2
click at [1009, 100] on div "Surveys Pictures Events Log Commissioning Details Industry Data Attachments Dow…" at bounding box center [878, 97] width 1326 height 33
click at [860, 94] on button "Download" at bounding box center [839, 94] width 79 height 27
click at [1481, 92] on button "Actions" at bounding box center [1505, 93] width 73 height 26
